Goal: Task Accomplishment & Management: Complete application form

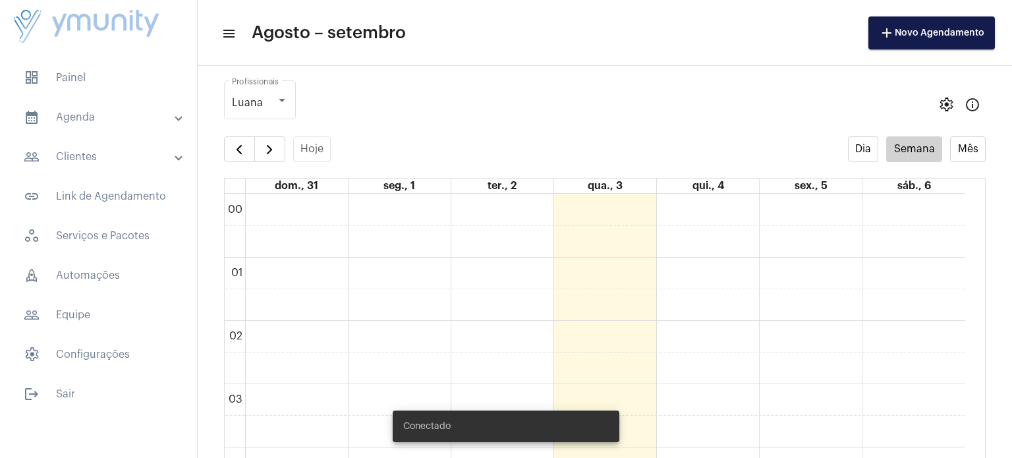
scroll to position [379, 0]
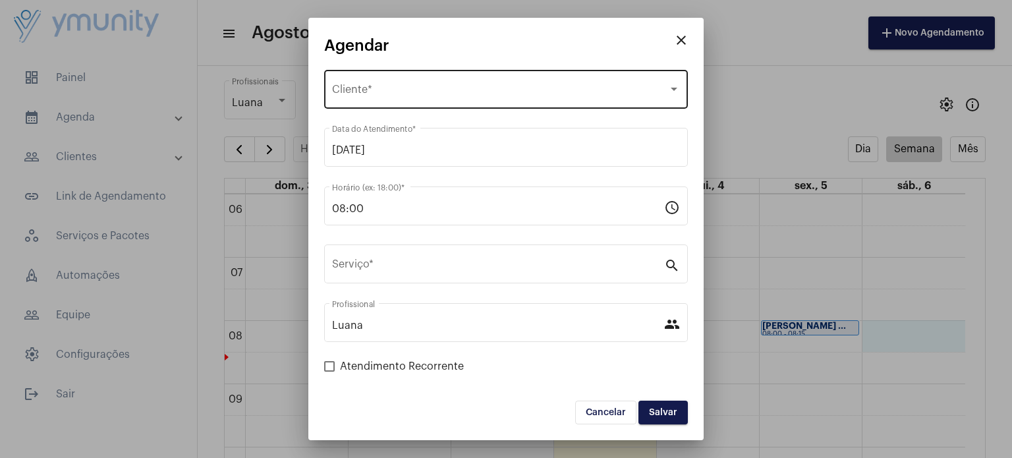
click at [395, 92] on span "Selecione o Cliente" at bounding box center [500, 92] width 336 height 12
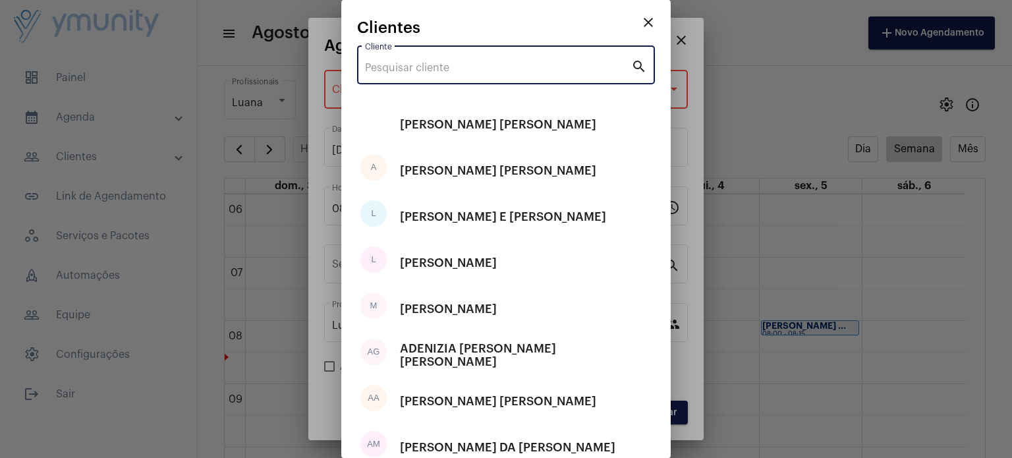
click at [411, 67] on input "Cliente" at bounding box center [498, 68] width 266 height 12
paste input "[PERSON_NAME] [PERSON_NAME]"
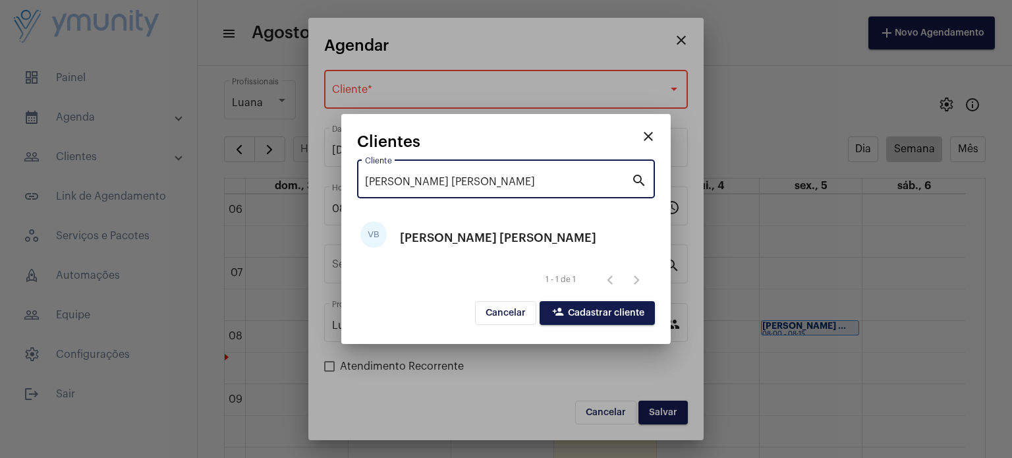
type input "[PERSON_NAME] [PERSON_NAME]"
click at [568, 312] on span "person_add Cadastrar cliente" at bounding box center [597, 312] width 94 height 9
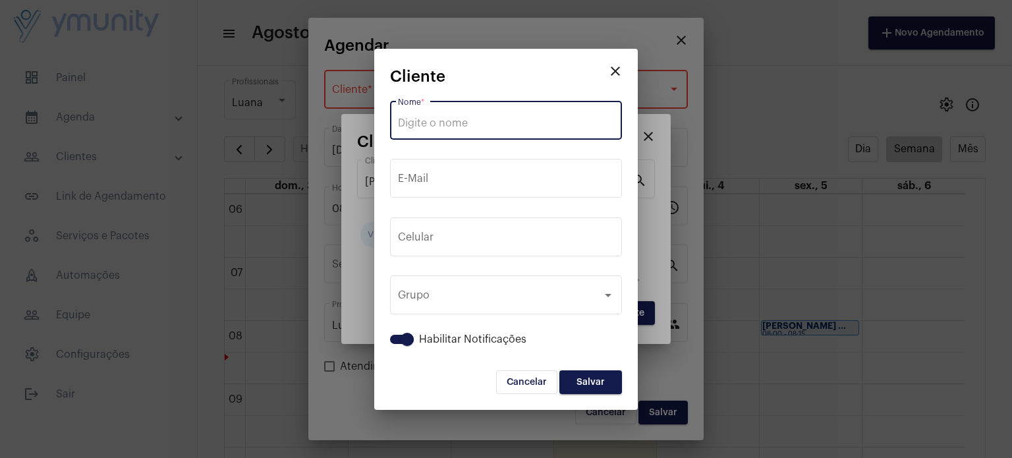
click at [477, 122] on input "Nome *" at bounding box center [506, 123] width 216 height 12
paste input "[PERSON_NAME] [PERSON_NAME]"
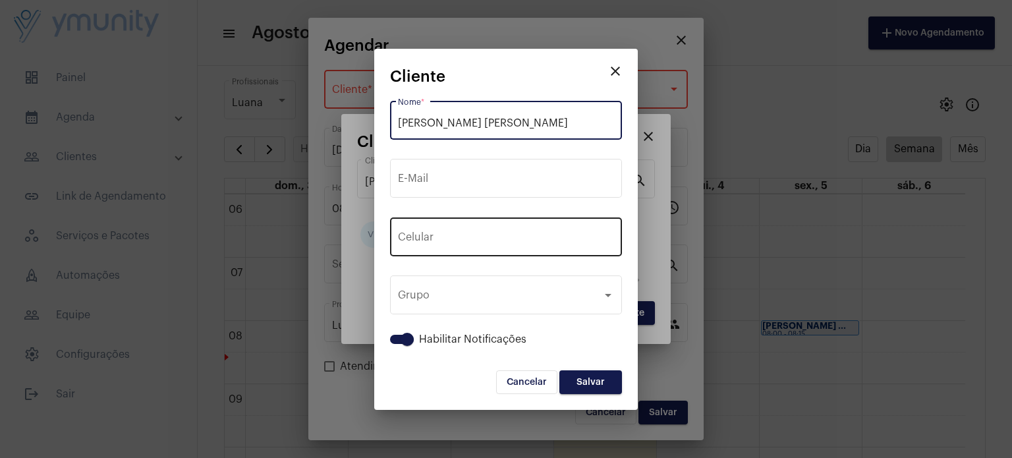
type input "[PERSON_NAME] [PERSON_NAME]"
click at [493, 246] on div "+55 Celular" at bounding box center [506, 235] width 216 height 41
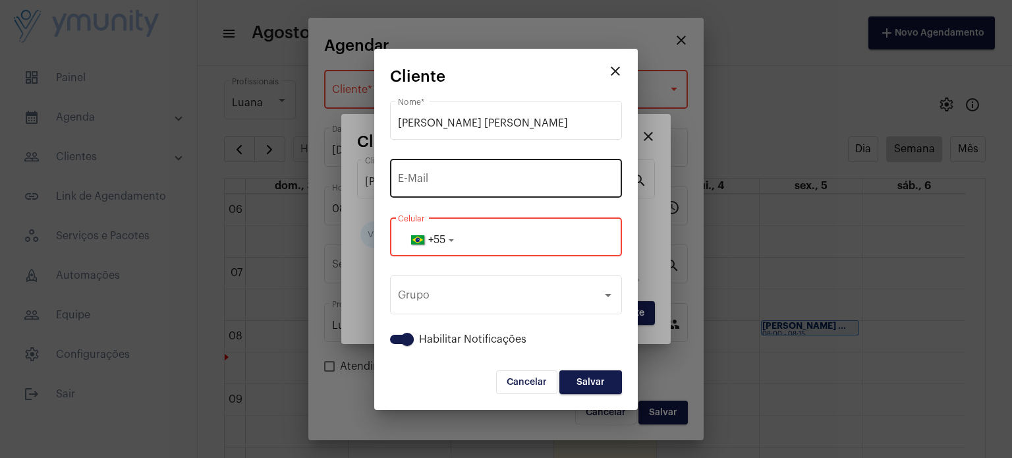
paste input "3398276547"
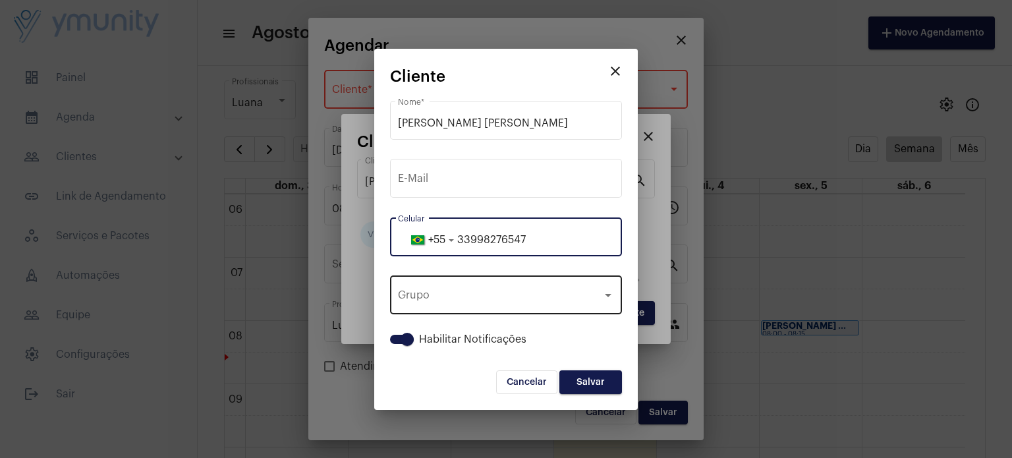
type input "33998276547"
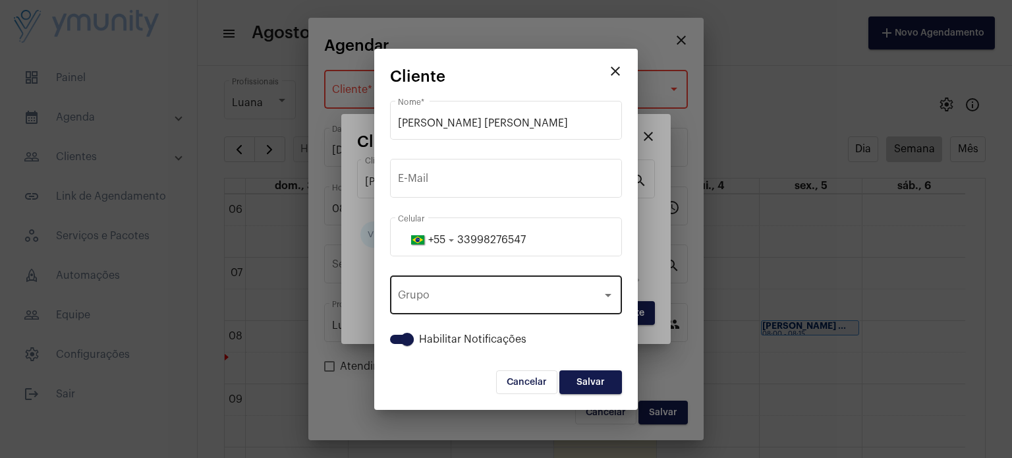
click at [487, 287] on div "Grupo Grupo" at bounding box center [506, 293] width 216 height 41
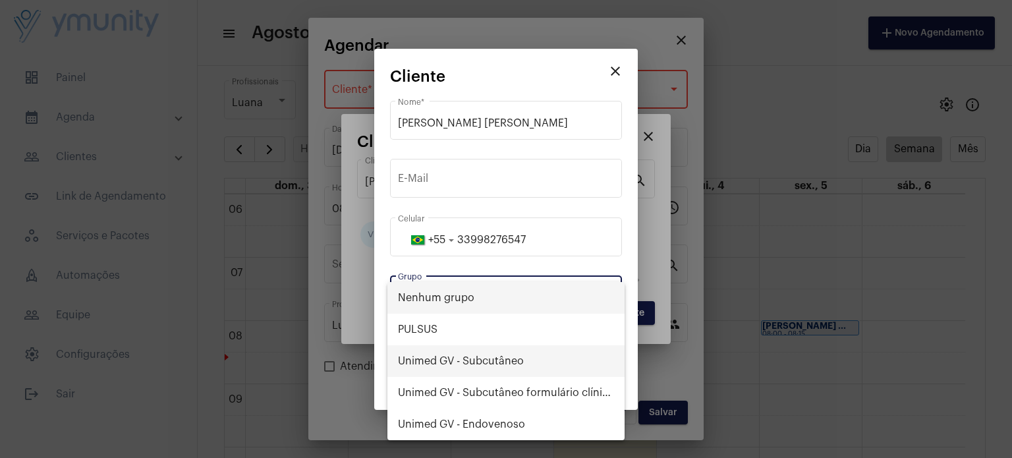
click at [468, 362] on span "Unimed GV - Subcutâneo" at bounding box center [506, 361] width 216 height 32
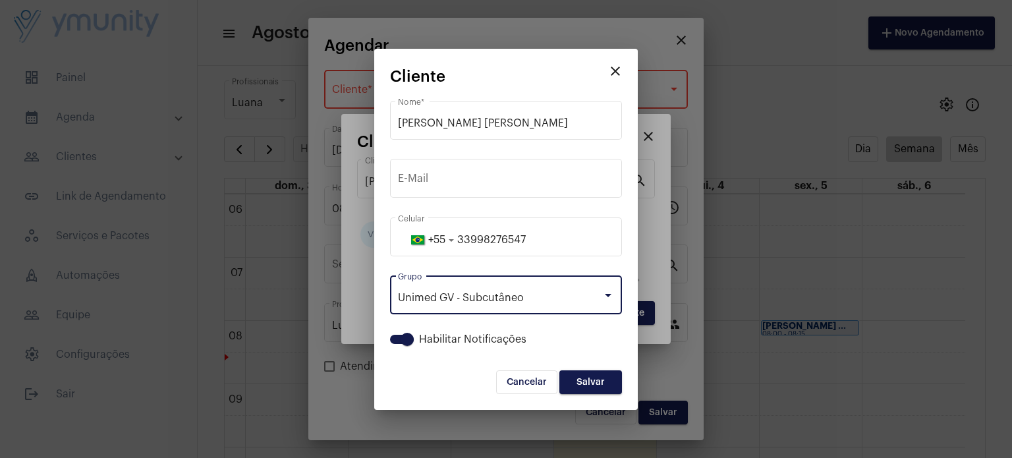
click at [599, 379] on span "Salvar" at bounding box center [590, 381] width 28 height 9
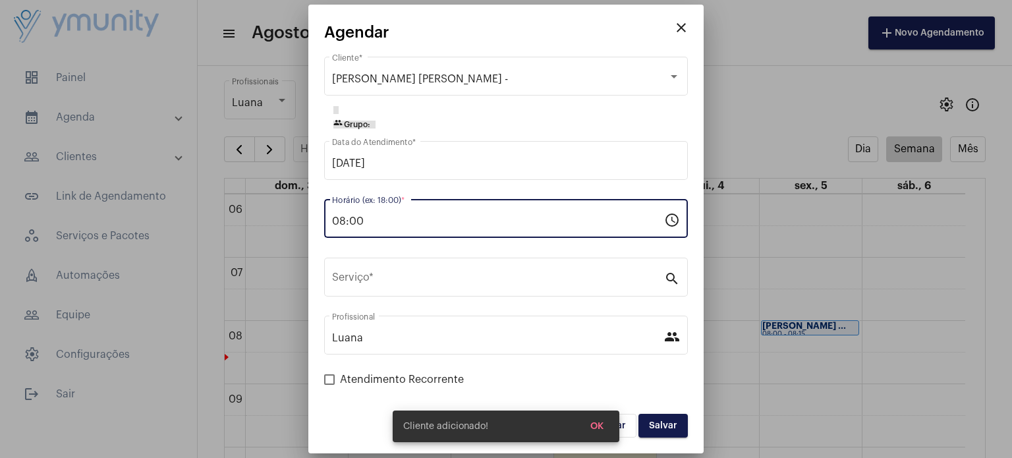
click at [370, 226] on input "08:00" at bounding box center [498, 221] width 332 height 12
type input "0"
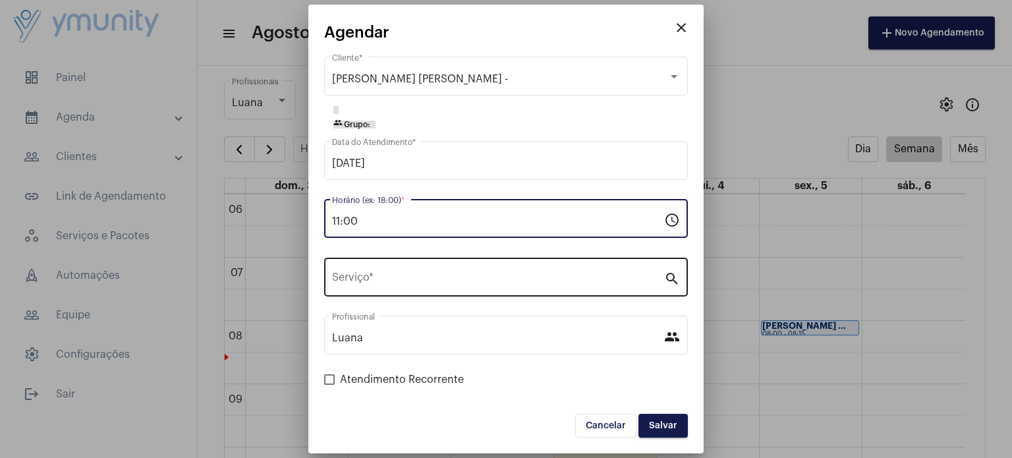
type input "11:00"
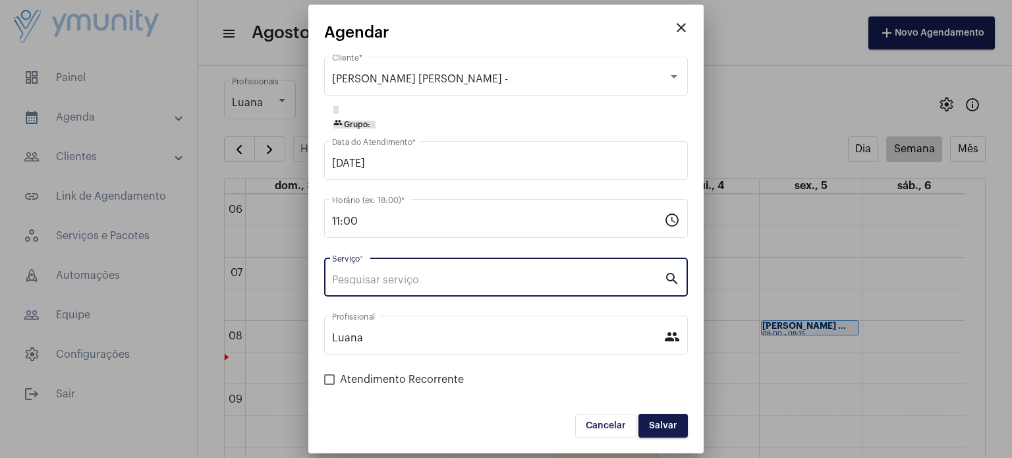
click at [372, 282] on input "Serviço *" at bounding box center [498, 280] width 332 height 12
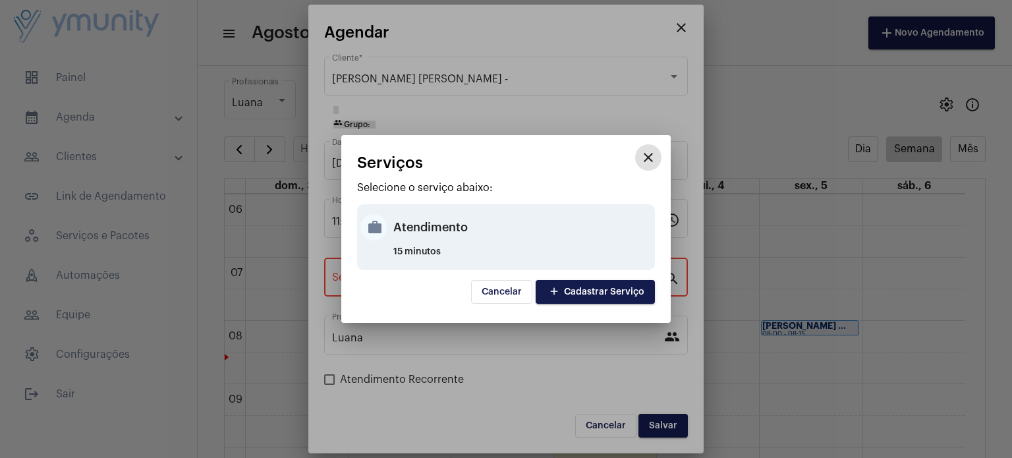
click at [416, 218] on div "Atendimento" at bounding box center [522, 227] width 258 height 40
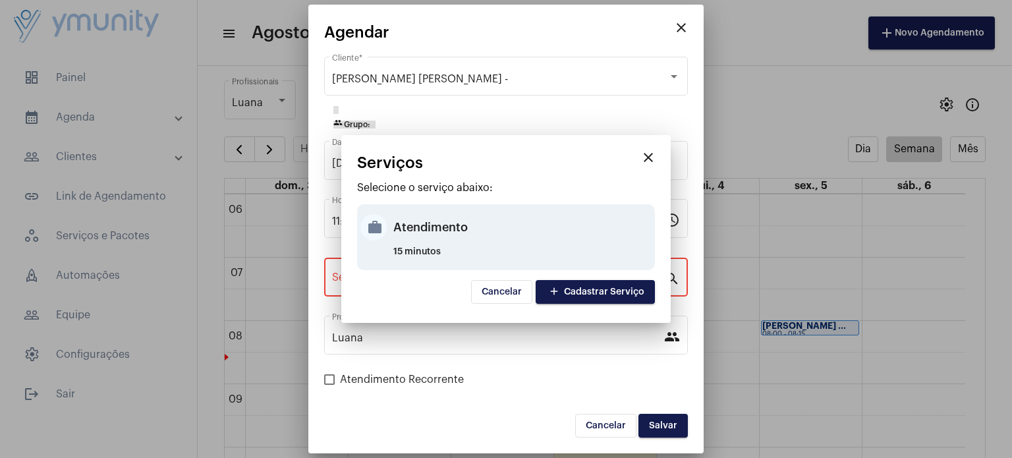
type input "Atendimento"
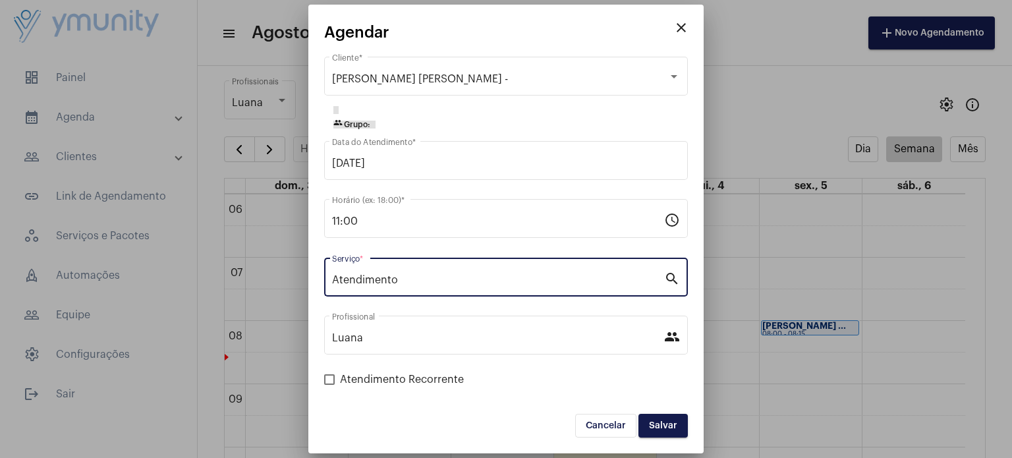
click at [661, 424] on span "Salvar" at bounding box center [663, 425] width 28 height 9
